Goal: Task Accomplishment & Management: Manage account settings

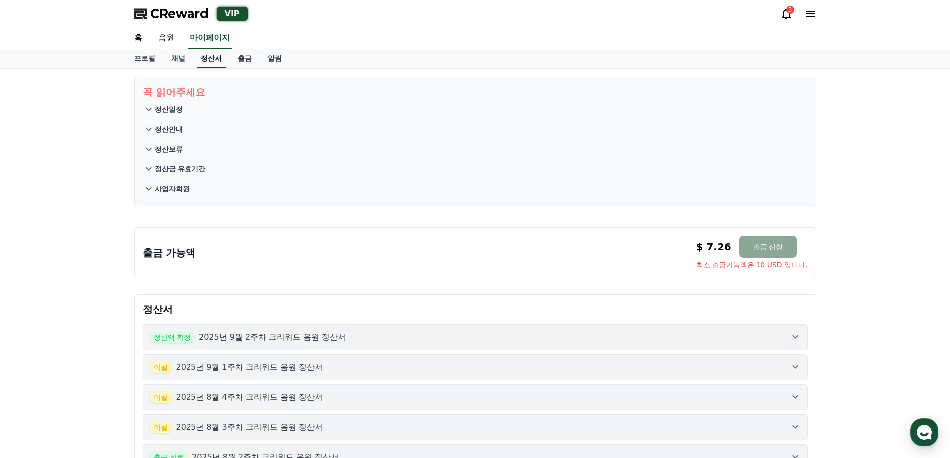
click at [208, 56] on link "정산서" at bounding box center [211, 58] width 29 height 19
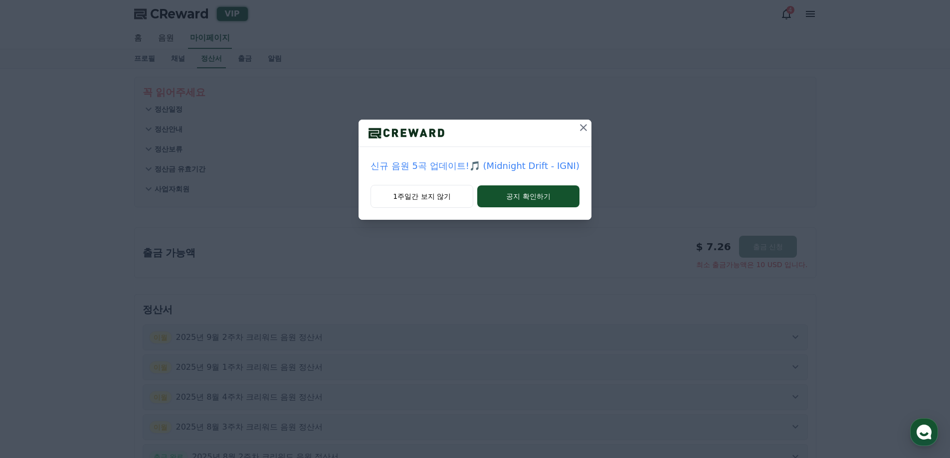
click at [581, 127] on icon at bounding box center [583, 127] width 7 height 7
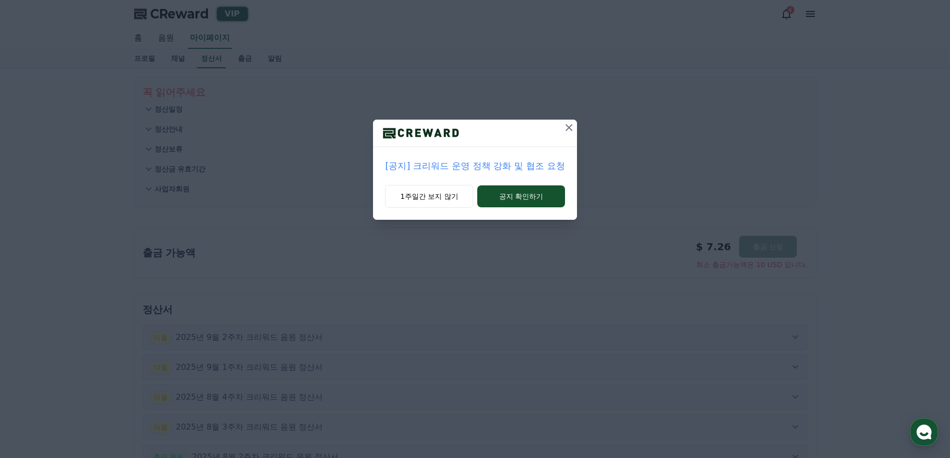
click at [574, 121] on button at bounding box center [569, 128] width 16 height 16
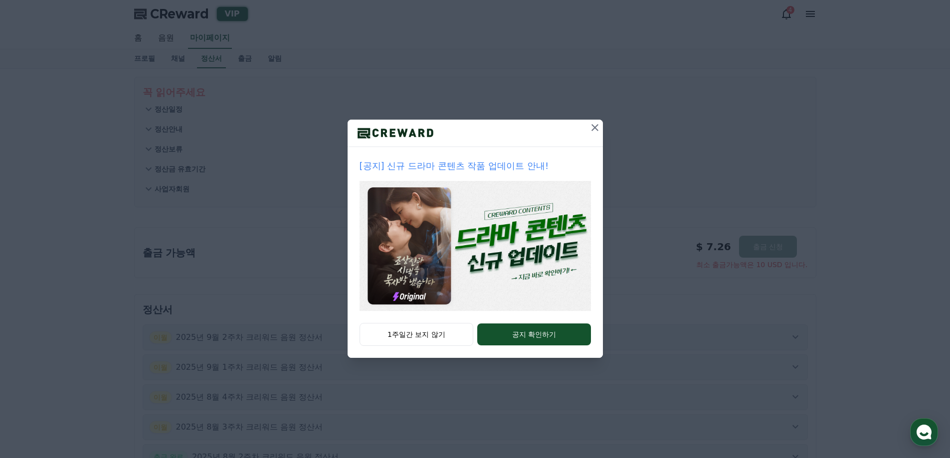
click at [593, 124] on icon at bounding box center [595, 128] width 12 height 12
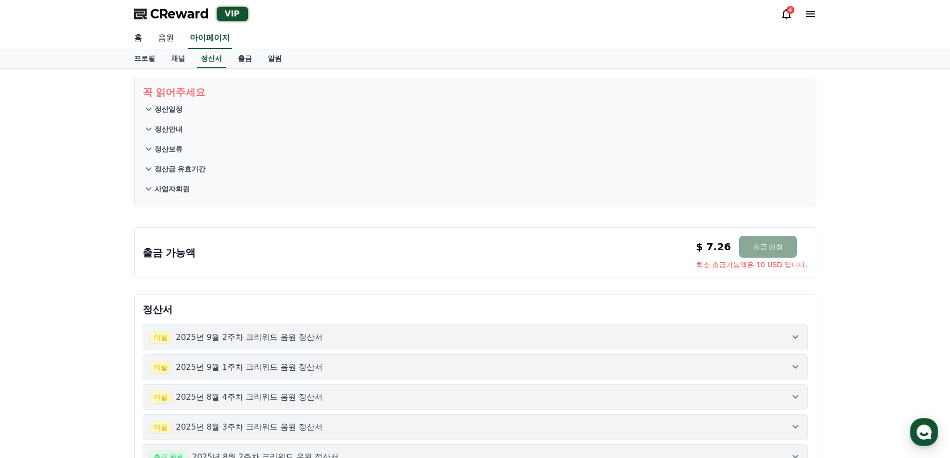
click at [782, 16] on icon at bounding box center [787, 14] width 12 height 12
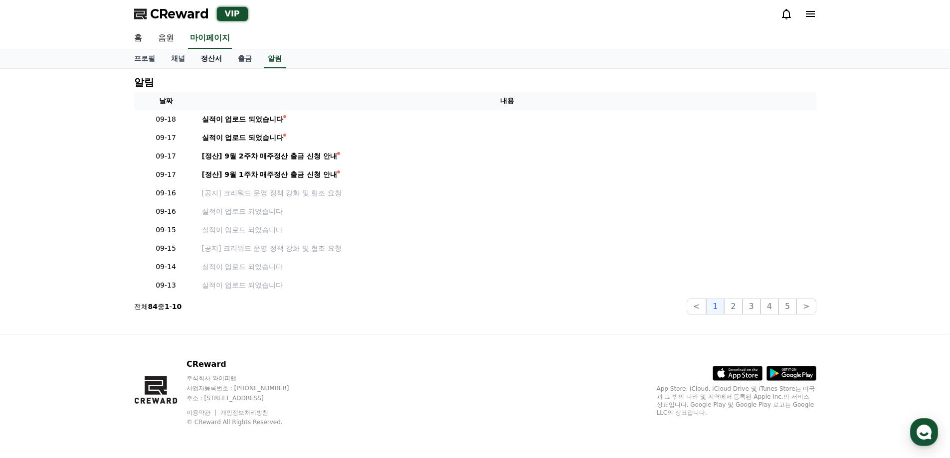
click at [217, 58] on link "정산서" at bounding box center [211, 58] width 37 height 19
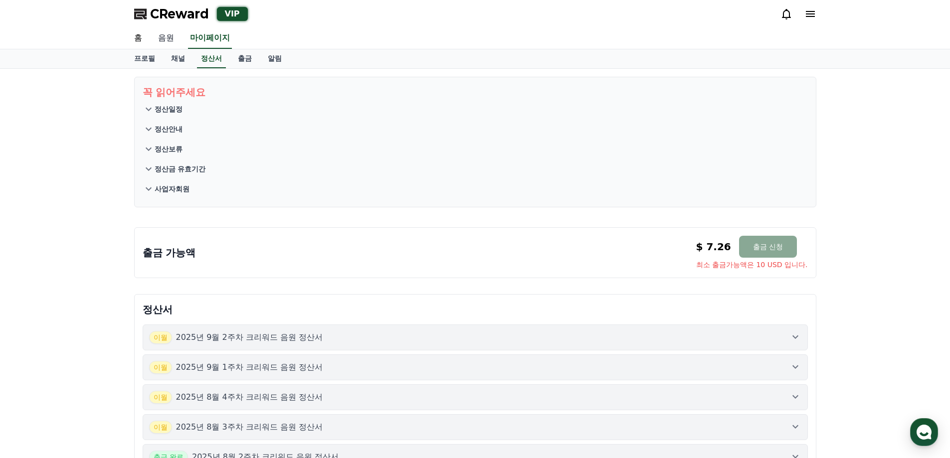
click at [171, 36] on link "음원" at bounding box center [166, 38] width 32 height 21
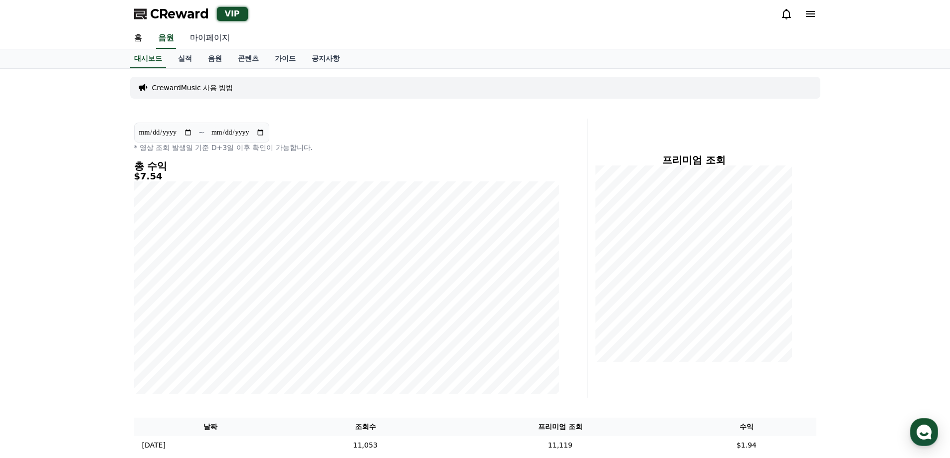
click at [198, 42] on link "마이페이지" at bounding box center [210, 38] width 56 height 21
select select "**********"
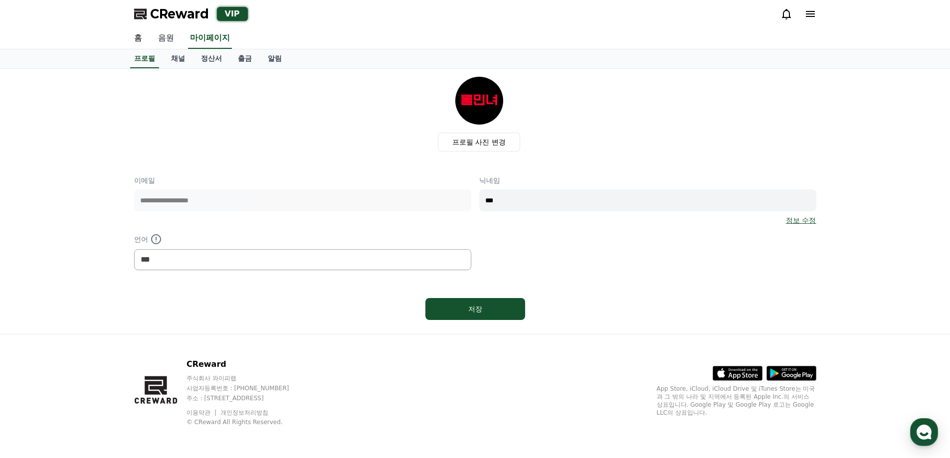
click at [156, 39] on link "음원" at bounding box center [166, 38] width 32 height 21
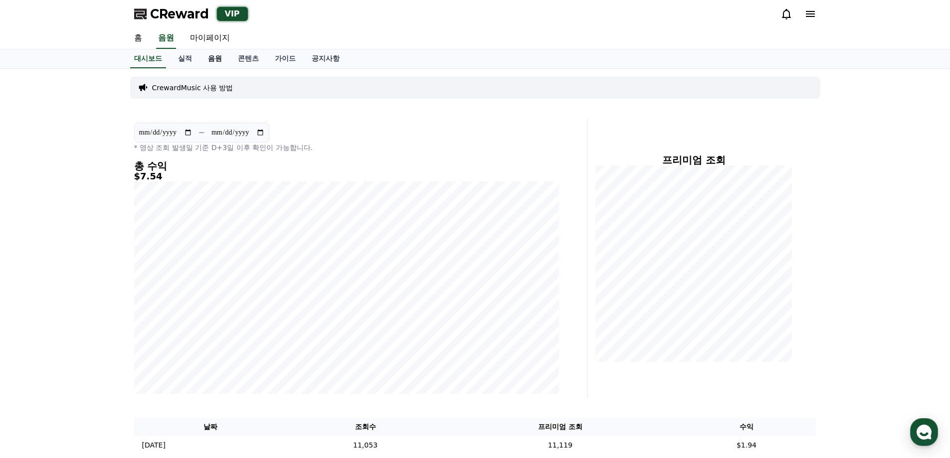
click at [217, 62] on link "음원" at bounding box center [215, 58] width 30 height 19
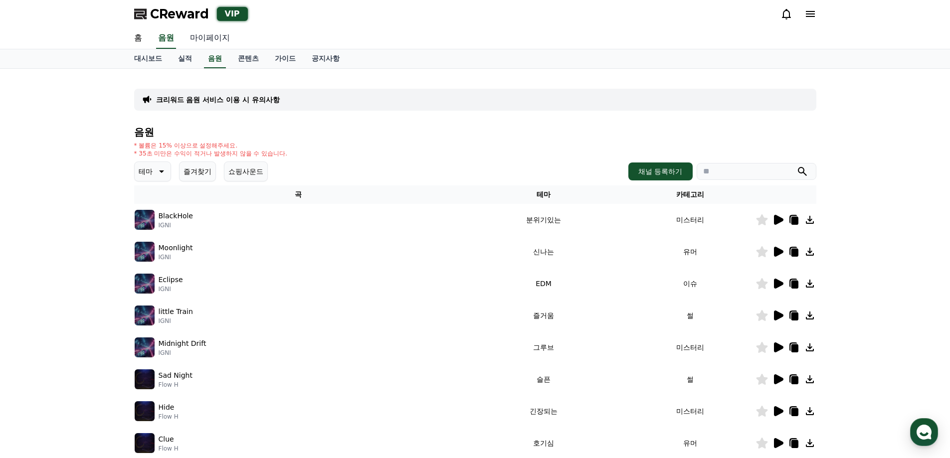
click at [198, 32] on link "마이페이지" at bounding box center [210, 38] width 56 height 21
select select "**********"
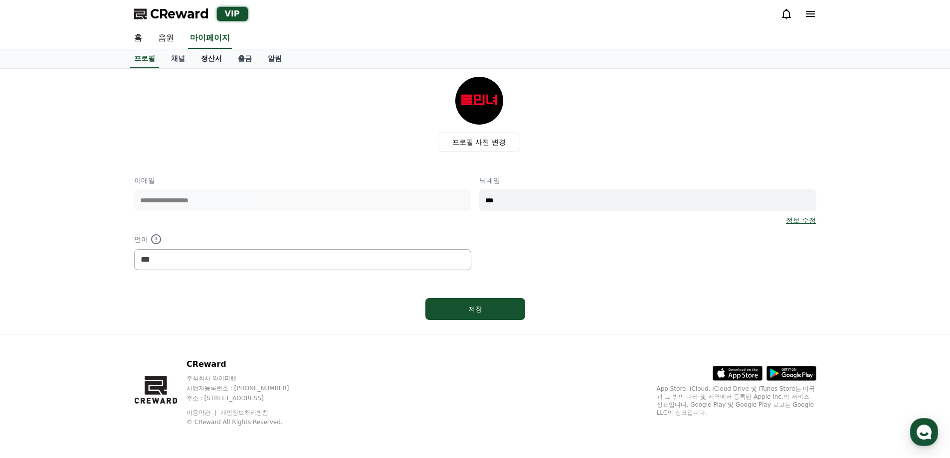
click at [214, 57] on link "정산서" at bounding box center [211, 58] width 37 height 19
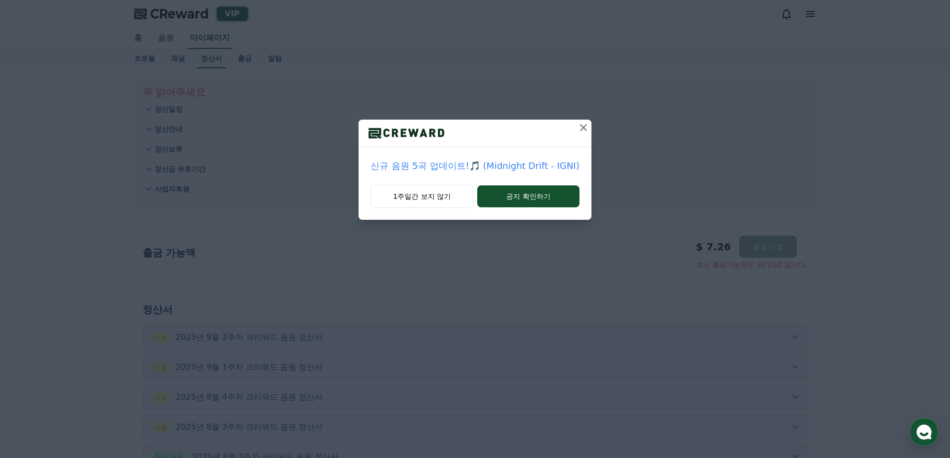
click at [579, 129] on icon at bounding box center [584, 128] width 12 height 12
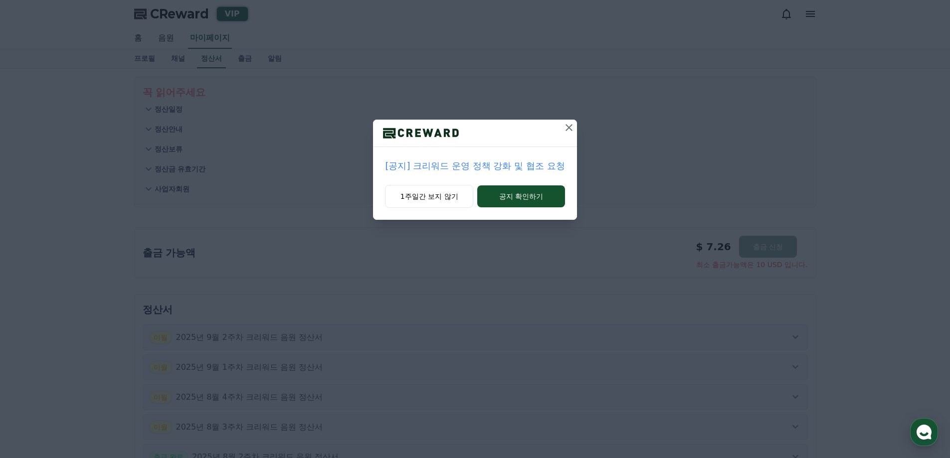
click at [575, 125] on icon at bounding box center [569, 128] width 12 height 12
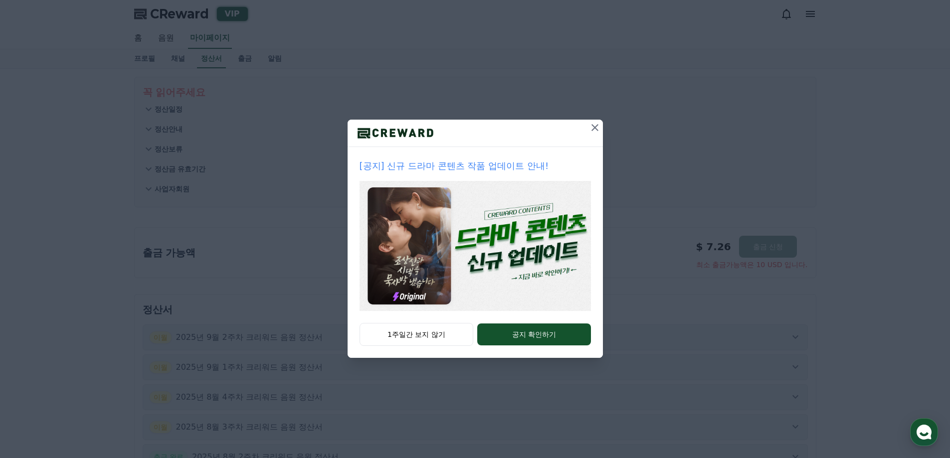
click at [594, 129] on icon at bounding box center [595, 127] width 7 height 7
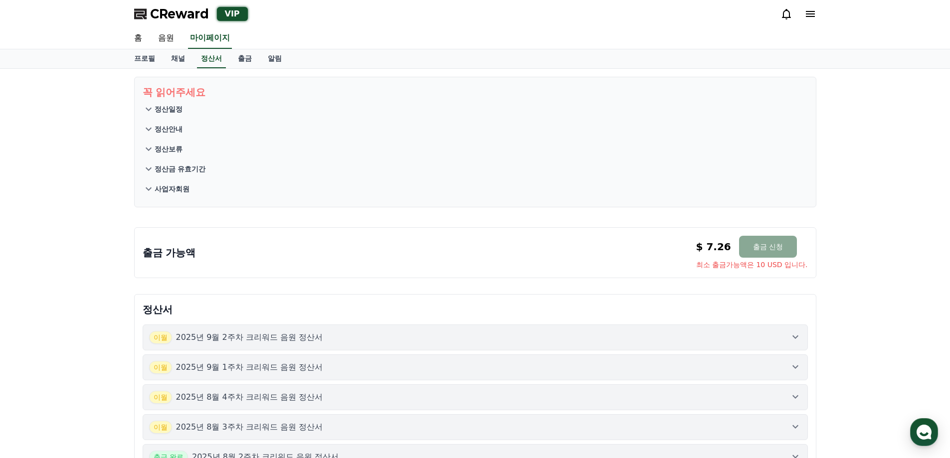
click at [860, 198] on div "꼭 읽어주세요 정산일정 정산안내 정산보류 정산금 유효기간 사업자회원 출금 가능액 $ 7.26 출금 신청 최소 출금가능액은 10 USD 입니다.…" at bounding box center [475, 342] width 950 height 546
click at [864, 283] on div "꼭 읽어주세요 정산일정 정산안내 정산보류 정산금 유효기간 사업자회원 출금 가능액 $ 7.26 출금 신청 최소 출금가능액은 10 USD 입니다.…" at bounding box center [475, 342] width 950 height 546
click at [99, 215] on div "꼭 읽어주세요 정산일정 정산안내 정산보류 정산금 유효기간 사업자회원 출금 가능액 $ 7.26 출금 신청 최소 출금가능액은 10 USD 입니다.…" at bounding box center [475, 342] width 950 height 546
